Goal: Transaction & Acquisition: Purchase product/service

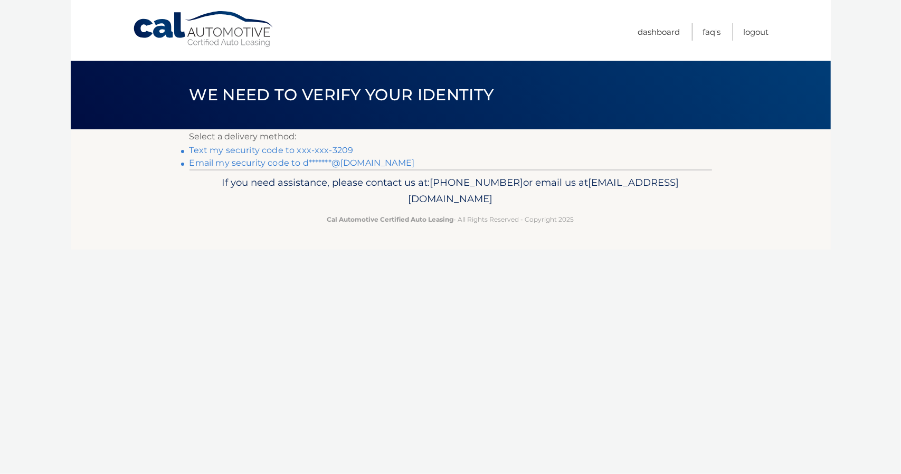
click at [344, 150] on link "Text my security code to xxx-xxx-3209" at bounding box center [272, 150] width 164 height 10
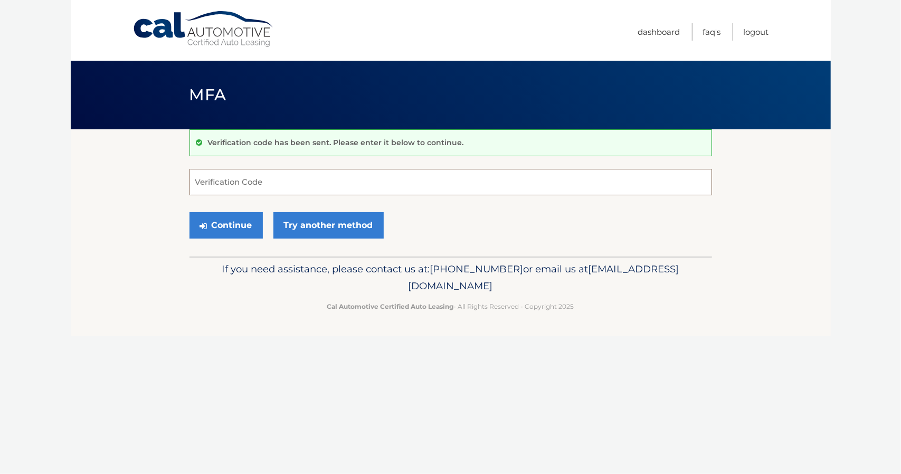
click at [250, 186] on input "Verification Code" at bounding box center [451, 182] width 523 height 26
type input "260314"
click at [232, 233] on button "Continue" at bounding box center [226, 225] width 73 height 26
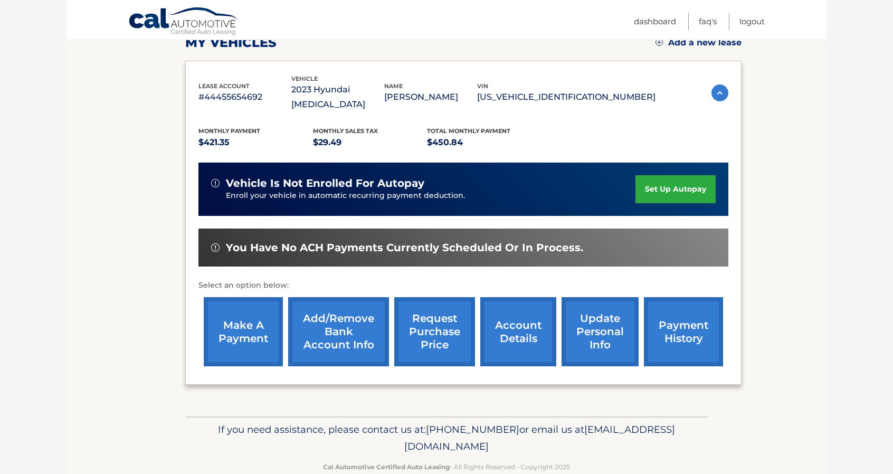
scroll to position [161, 0]
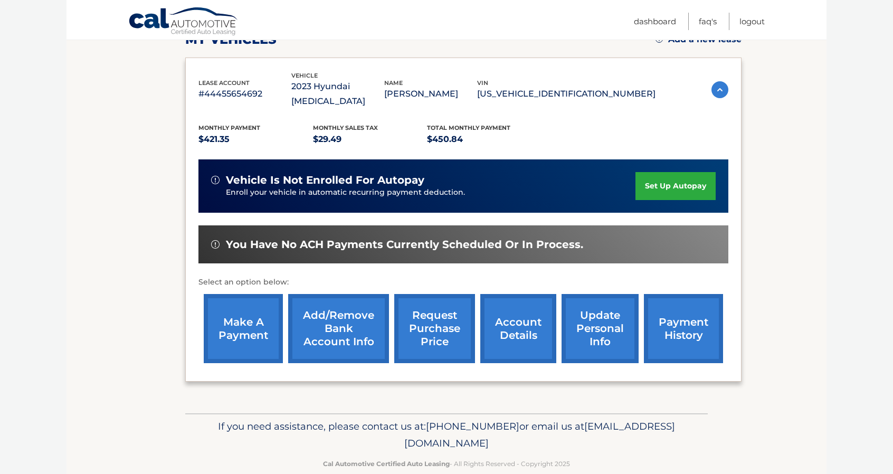
click at [501, 314] on link "account details" at bounding box center [518, 328] width 76 height 69
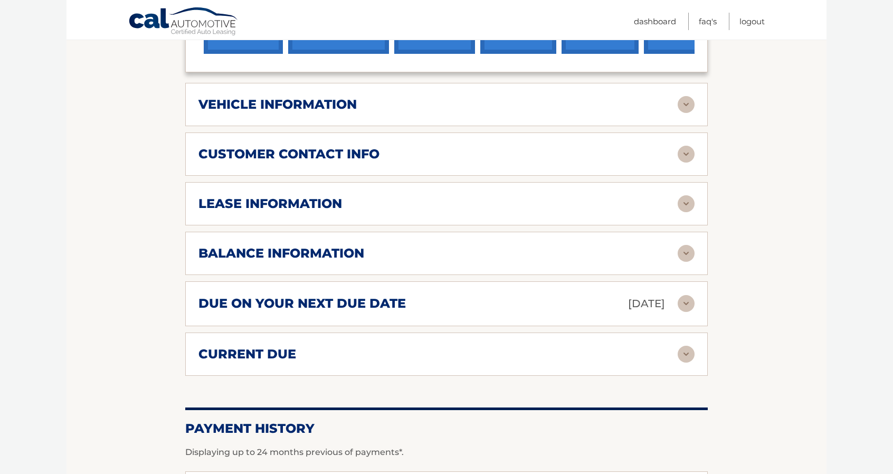
scroll to position [485, 0]
click at [488, 346] on div "current due" at bounding box center [437, 354] width 479 height 16
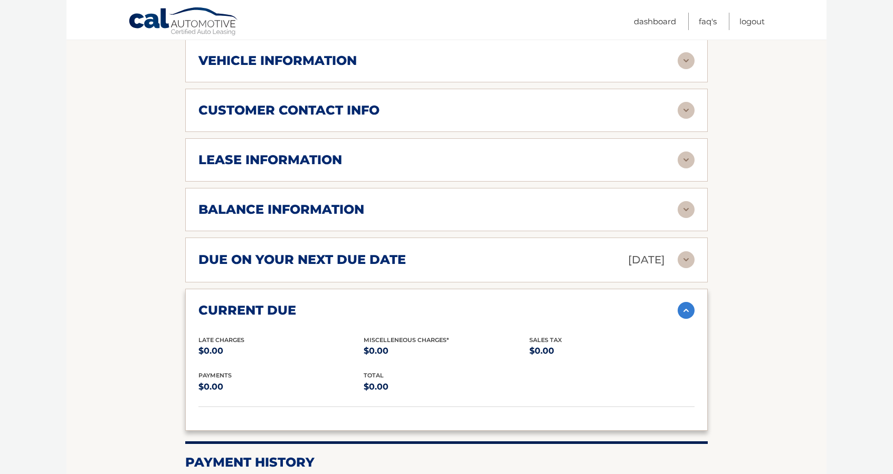
scroll to position [529, 0]
click at [521, 250] on div "due on your next due date Sep 24, 2025" at bounding box center [437, 259] width 479 height 18
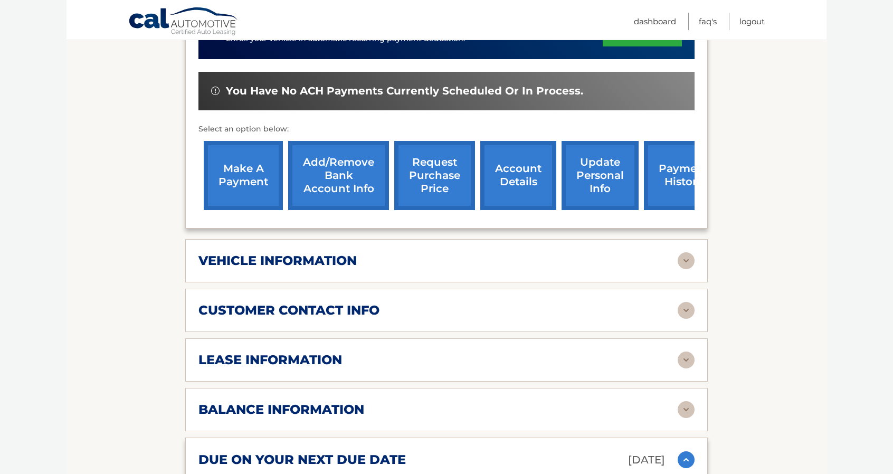
scroll to position [308, 0]
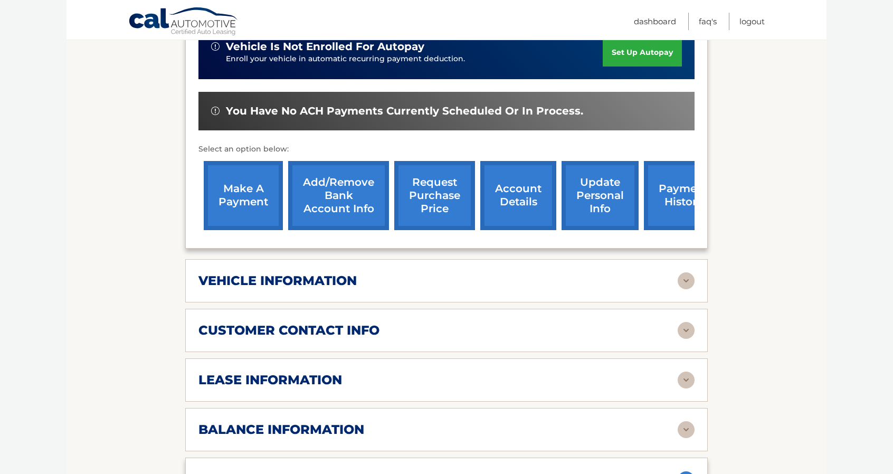
click at [233, 184] on link "make a payment" at bounding box center [243, 195] width 79 height 69
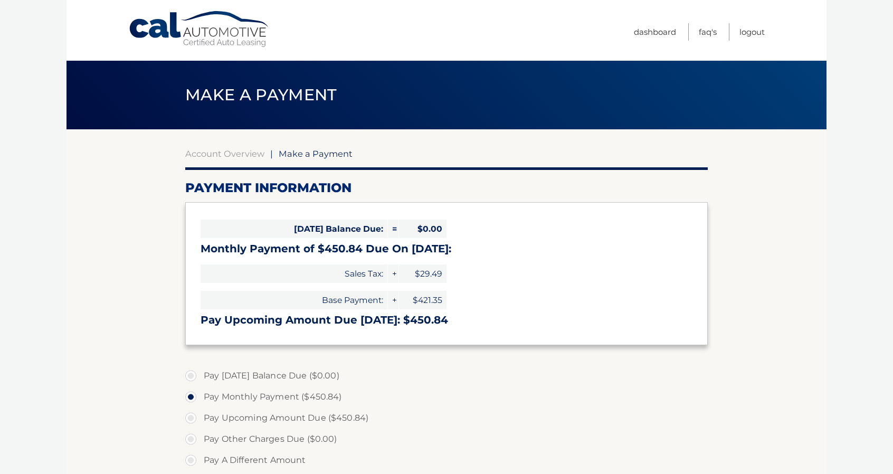
select select "NmJjZTFmNjAtNGVjZS00YmQzLWI2YzEtODJkMTg4ODhhZDkz"
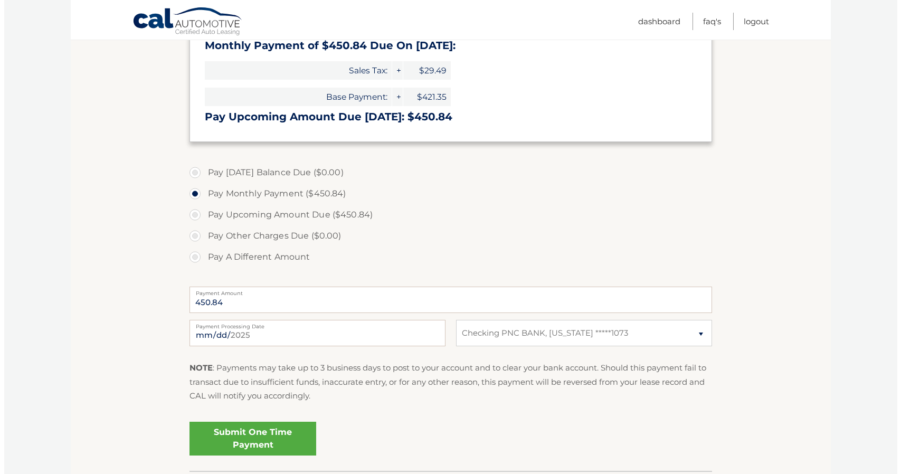
scroll to position [219, 0]
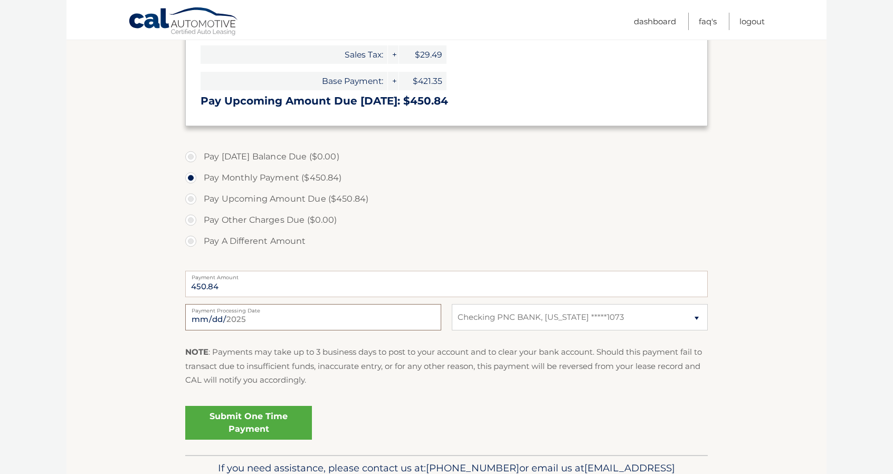
click at [269, 316] on input "[DATE]" at bounding box center [313, 317] width 256 height 26
type input "[DATE]"
click at [246, 424] on link "Submit One Time Payment" at bounding box center [248, 423] width 127 height 34
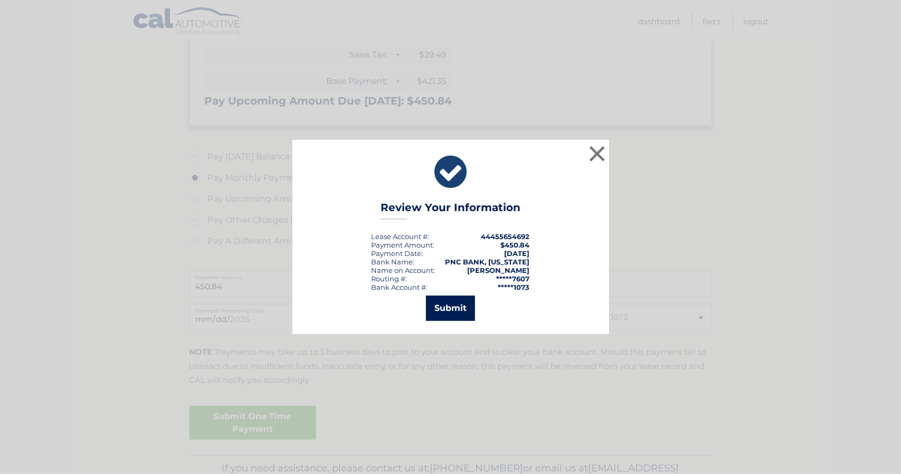
click at [438, 312] on button "Submit" at bounding box center [450, 308] width 49 height 25
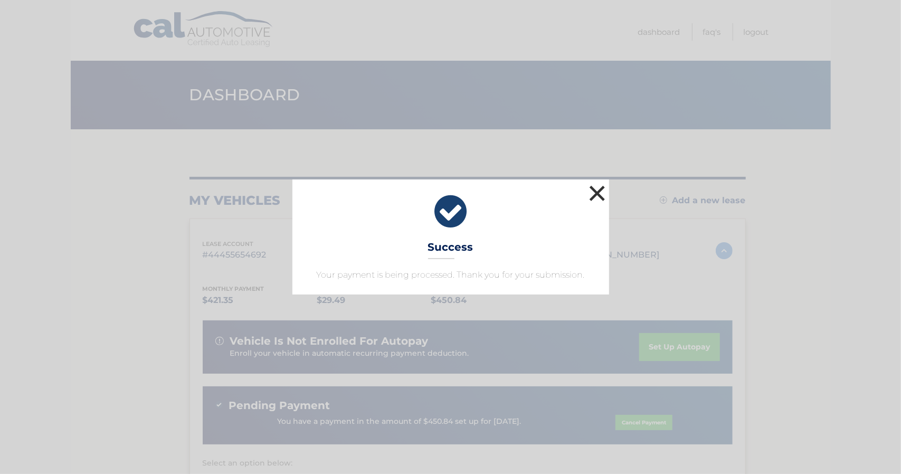
click at [602, 194] on button "×" at bounding box center [597, 193] width 21 height 21
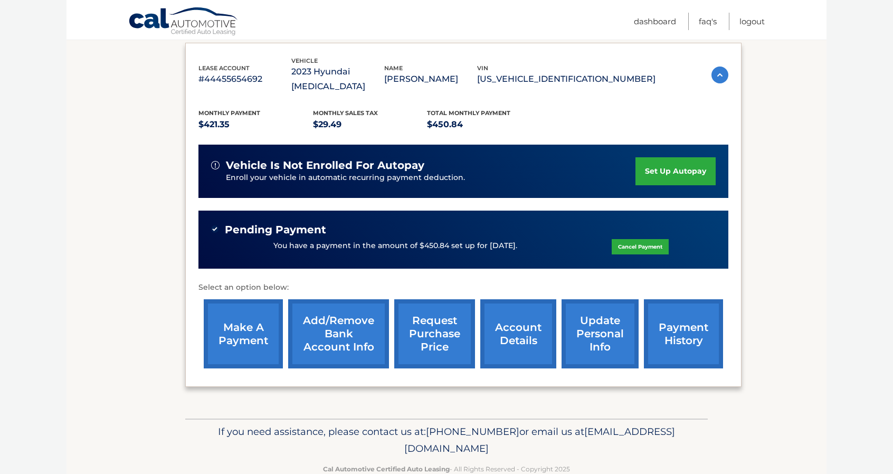
scroll to position [176, 0]
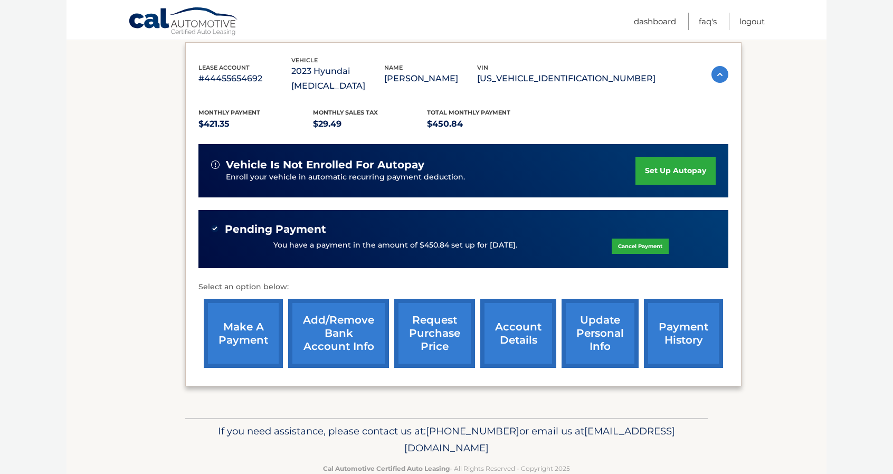
click at [420, 306] on link "request purchase price" at bounding box center [434, 333] width 81 height 69
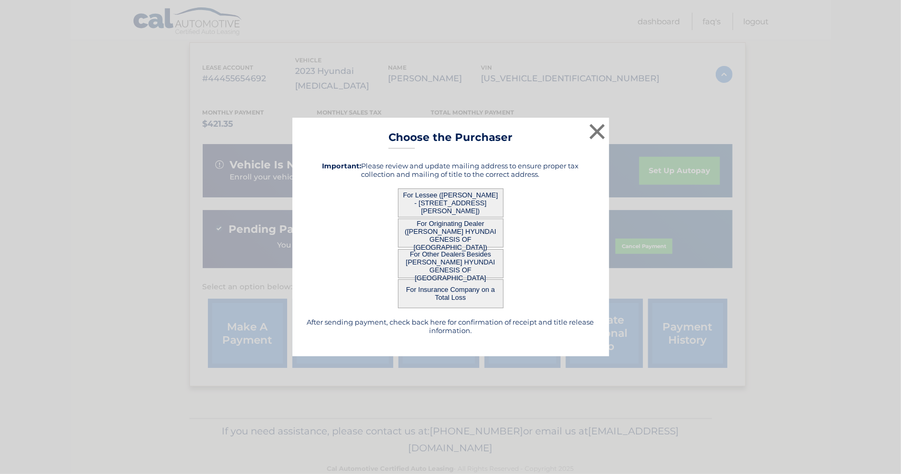
click at [437, 237] on button "For Originating Dealer (GETTEL HYUNDAI GENESIS OF LAKEWOOD)" at bounding box center [451, 233] width 106 height 29
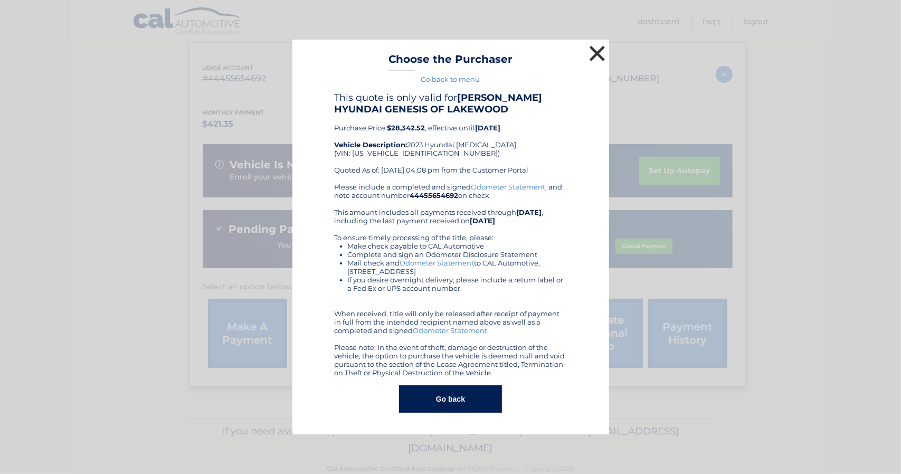
click at [595, 58] on button "×" at bounding box center [597, 53] width 21 height 21
